Goal: Check status: Check status

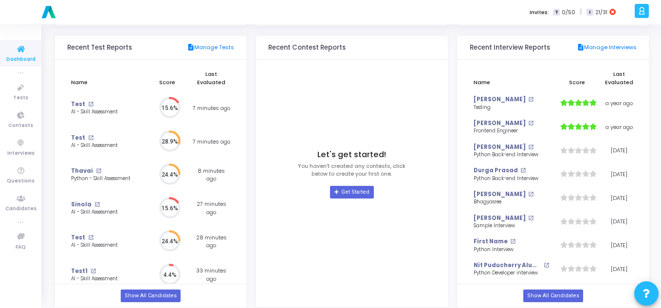
scroll to position [105, 0]
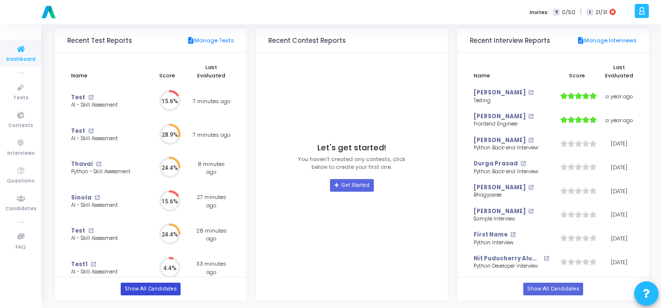
click at [142, 289] on link "Show All Candidates" at bounding box center [151, 289] width 60 height 13
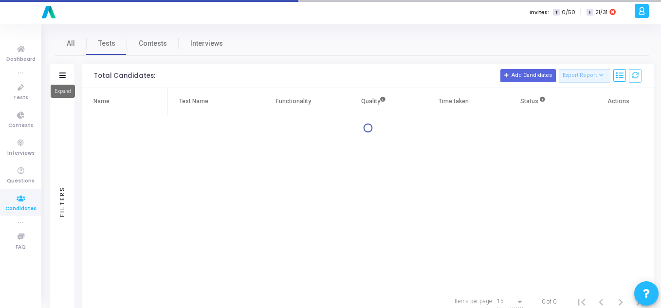
click at [59, 73] on icon at bounding box center [62, 75] width 6 height 5
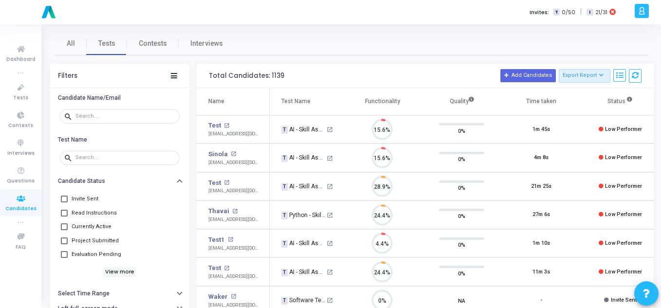
scroll to position [20, 25]
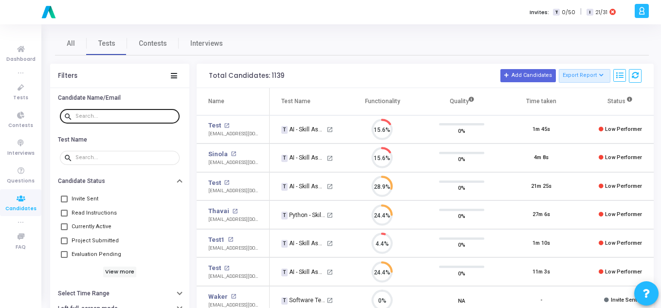
click at [97, 119] on input "text" at bounding box center [125, 116] width 100 height 6
paste input "[EMAIL_ADDRESS][DOMAIN_NAME]"
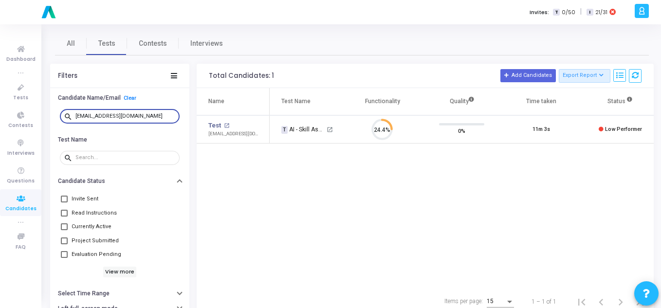
type input "[EMAIL_ADDRESS][DOMAIN_NAME]"
